Goal: Information Seeking & Learning: Check status

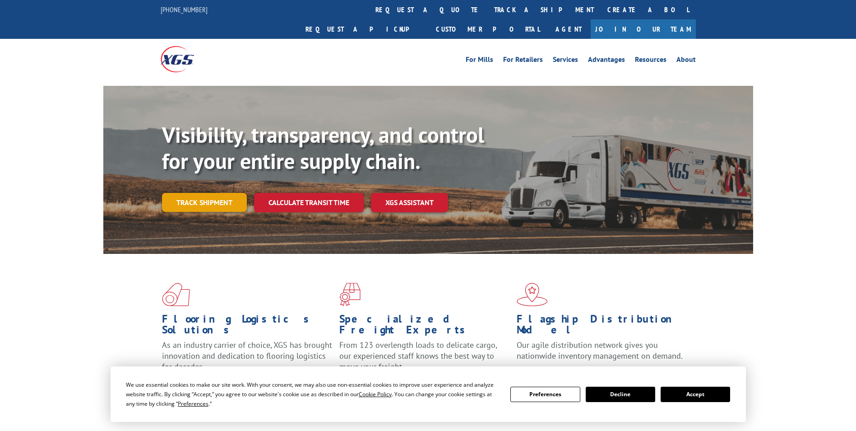
click at [185, 193] on link "Track shipment" at bounding box center [204, 202] width 85 height 19
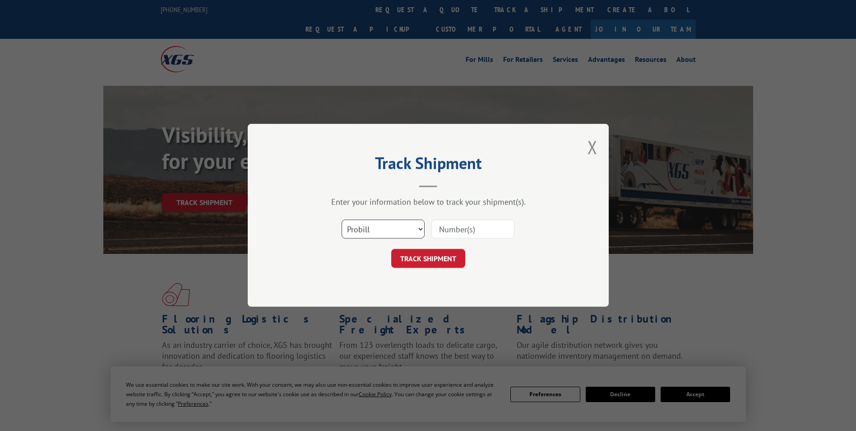
drag, startPoint x: 361, startPoint y: 222, endPoint x: 363, endPoint y: 227, distance: 5.3
click at [362, 224] on select "Select category... Probill BOL PO" at bounding box center [383, 229] width 83 height 19
select select "bol"
click at [342, 220] on select "Select category... Probill BOL PO" at bounding box center [383, 229] width 83 height 19
click at [446, 226] on input at bounding box center [473, 229] width 83 height 19
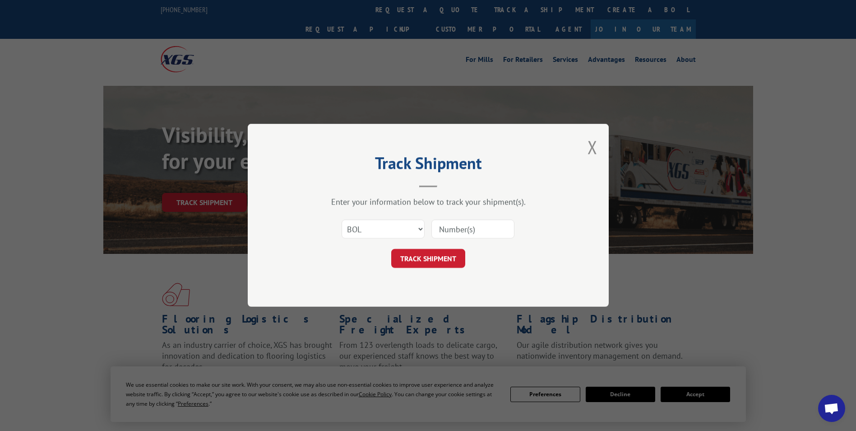
paste input "6627369"
type input "6627369"
click at [440, 257] on button "TRACK SHIPMENT" at bounding box center [428, 258] width 74 height 19
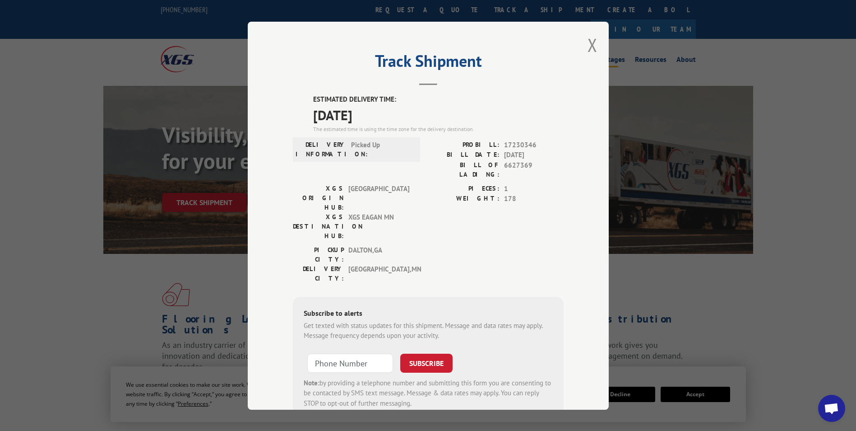
click at [590, 45] on button "Close modal" at bounding box center [593, 45] width 10 height 24
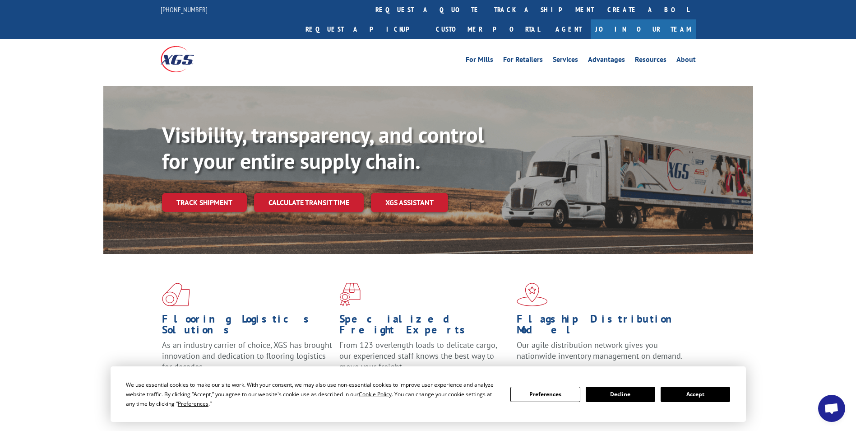
drag, startPoint x: 237, startPoint y: 175, endPoint x: 230, endPoint y: 182, distance: 9.9
click at [236, 193] on link "Track shipment" at bounding box center [204, 202] width 85 height 19
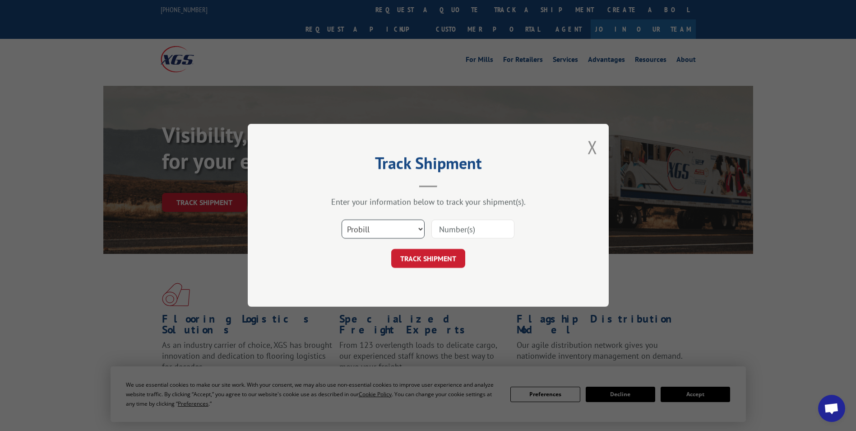
drag, startPoint x: 366, startPoint y: 223, endPoint x: 372, endPoint y: 239, distance: 17.4
click at [366, 224] on select "Select category... Probill BOL PO" at bounding box center [383, 229] width 83 height 19
select select "bol"
click at [342, 220] on select "Select category... Probill BOL PO" at bounding box center [383, 229] width 83 height 19
click at [462, 225] on input at bounding box center [473, 229] width 83 height 19
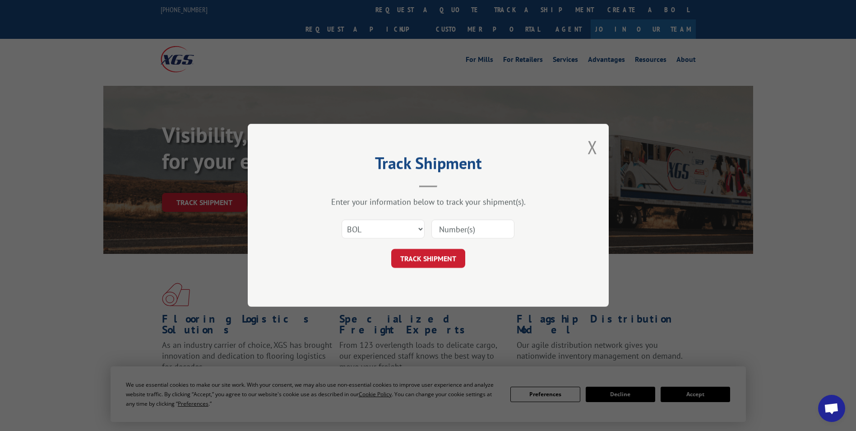
paste input "6973676"
type input "6973676"
click at [432, 261] on button "TRACK SHIPMENT" at bounding box center [428, 258] width 74 height 19
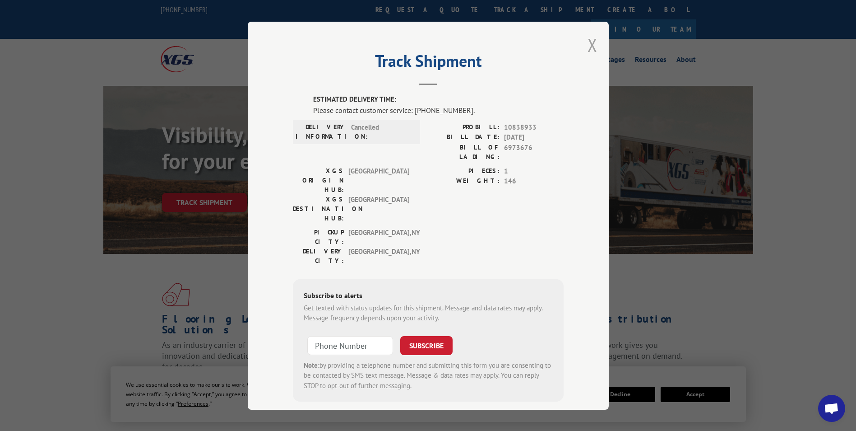
click at [592, 43] on button "Close modal" at bounding box center [593, 45] width 10 height 24
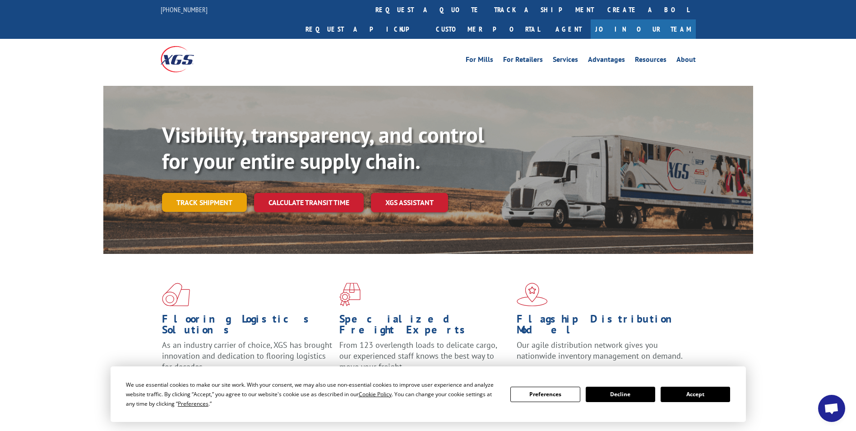
click at [197, 193] on link "Track shipment" at bounding box center [204, 202] width 85 height 19
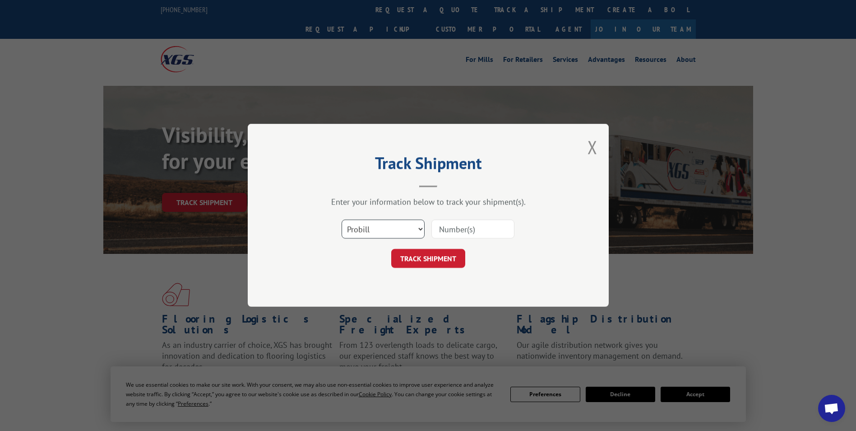
drag, startPoint x: 370, startPoint y: 228, endPoint x: 370, endPoint y: 233, distance: 5.0
click at [370, 233] on select "Select category... Probill BOL PO" at bounding box center [383, 229] width 83 height 19
select select "po"
click at [342, 220] on select "Select category... Probill BOL PO" at bounding box center [383, 229] width 83 height 19
click at [469, 236] on input at bounding box center [473, 229] width 83 height 19
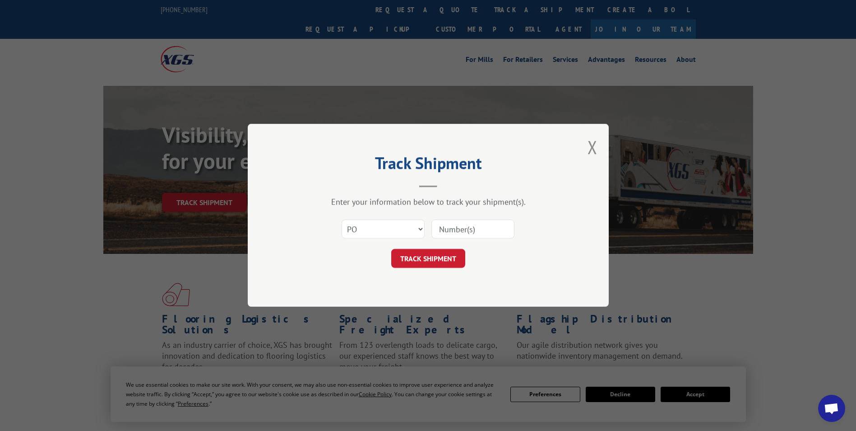
paste input "09519804"
type input "09519804"
click at [453, 264] on button "TRACK SHIPMENT" at bounding box center [428, 258] width 74 height 19
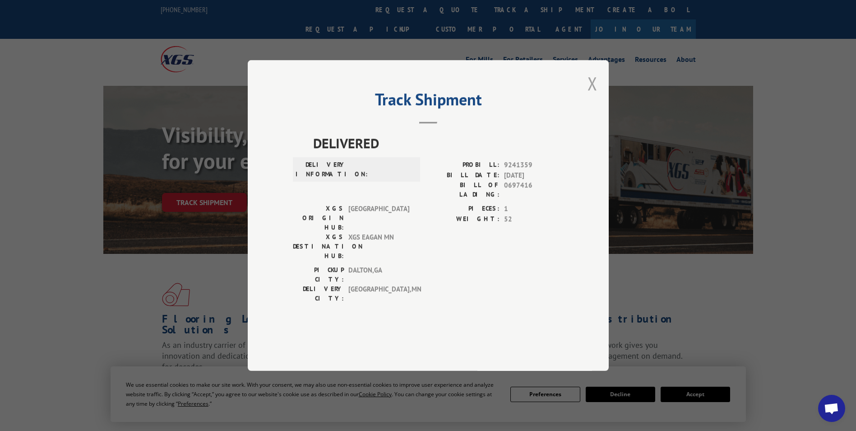
click at [594, 95] on button "Close modal" at bounding box center [593, 83] width 10 height 24
